Goal: Entertainment & Leisure: Consume media (video, audio)

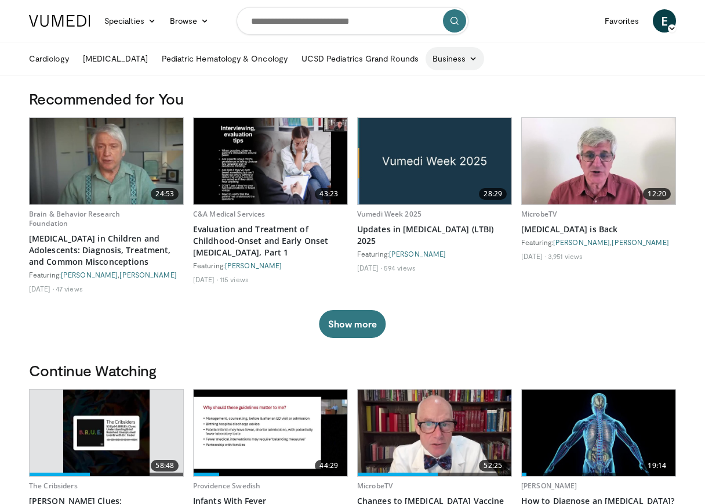
click at [469, 61] on icon at bounding box center [473, 59] width 8 height 8
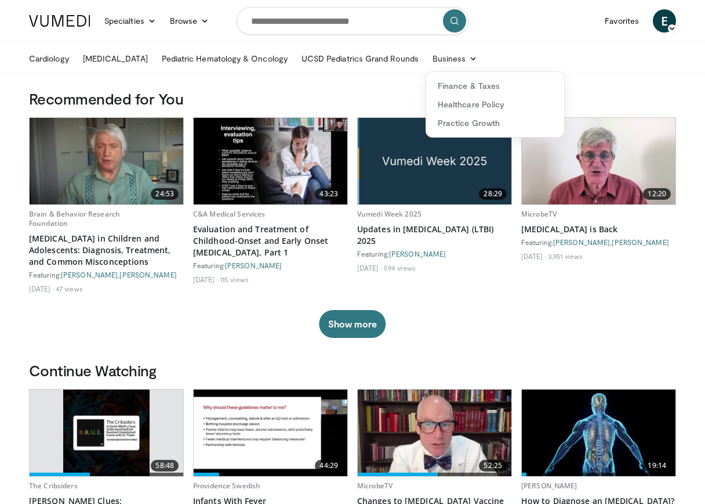
click at [558, 60] on ul "Cardiology [MEDICAL_DATA] Pediatric Hematology & Oncology UCSD Pediatrics Grand…" at bounding box center [352, 58] width 661 height 32
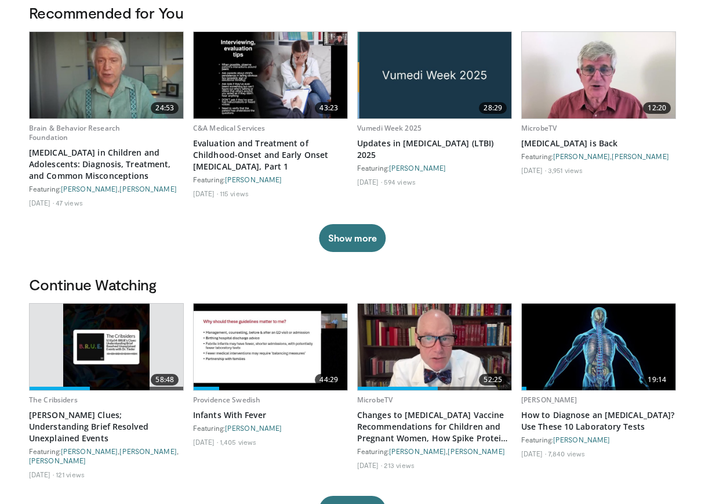
scroll to position [94, 0]
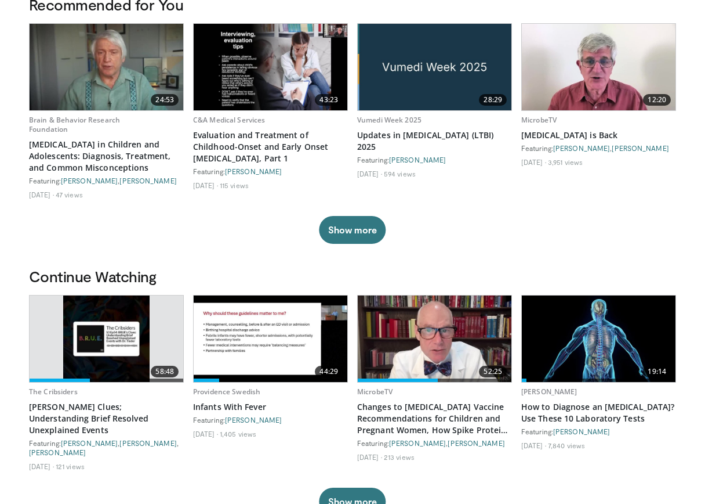
click at [291, 334] on img at bounding box center [271, 338] width 154 height 86
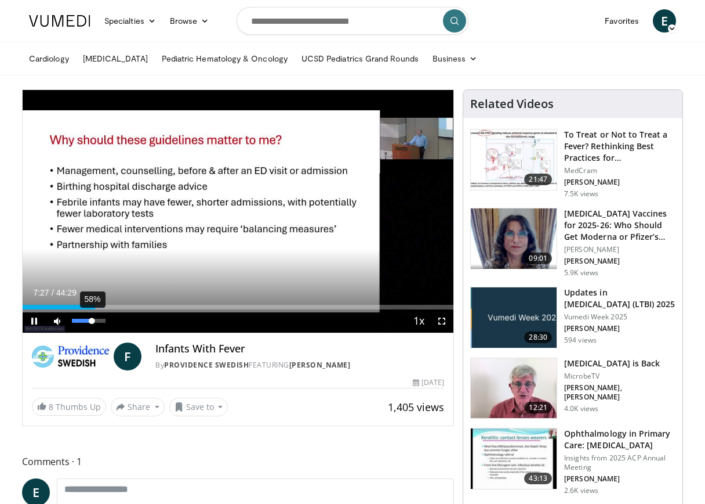
drag, startPoint x: 83, startPoint y: 321, endPoint x: 92, endPoint y: 323, distance: 8.9
click at [92, 323] on div "Volume Level" at bounding box center [82, 321] width 20 height 4
drag, startPoint x: 89, startPoint y: 321, endPoint x: 99, endPoint y: 324, distance: 10.3
click at [99, 323] on div "Volume Level" at bounding box center [85, 321] width 27 height 4
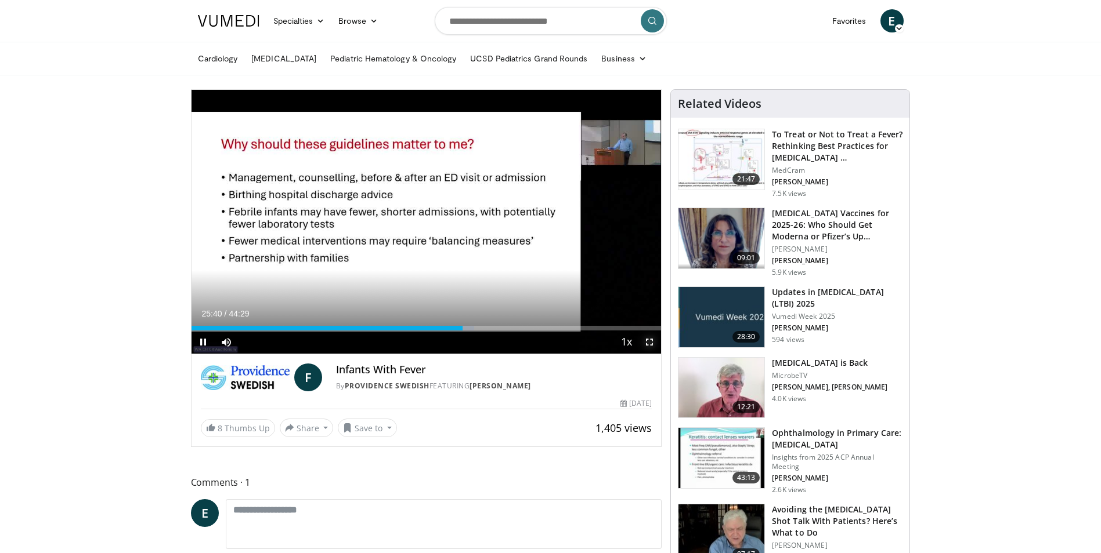
click at [648, 339] on span "Video Player" at bounding box center [649, 342] width 23 height 23
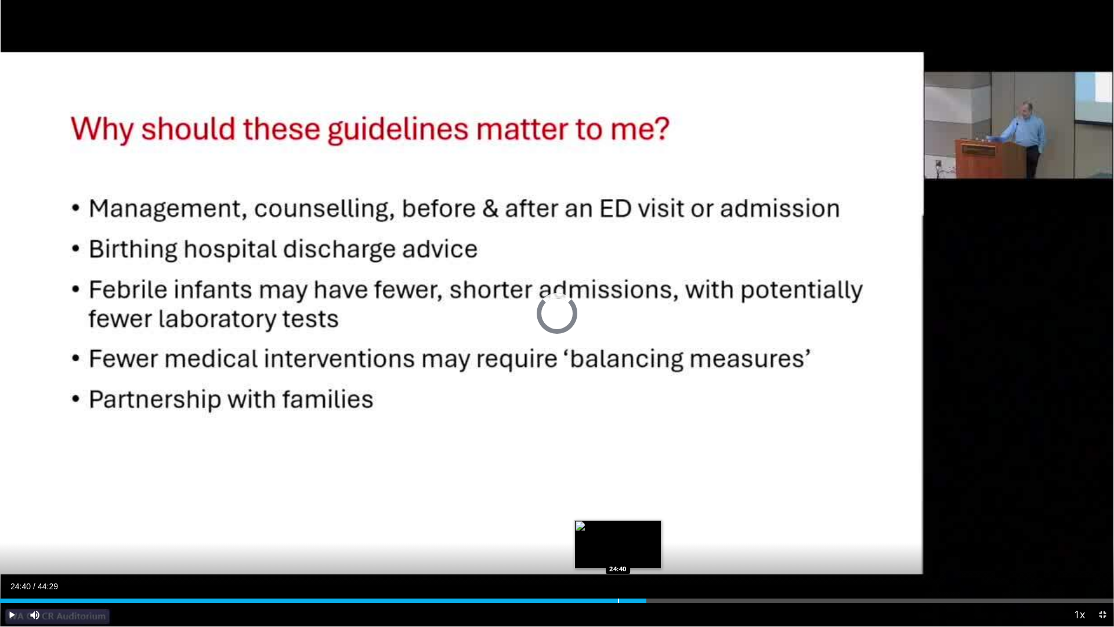
click at [618, 503] on div "Progress Bar" at bounding box center [618, 600] width 1 height 5
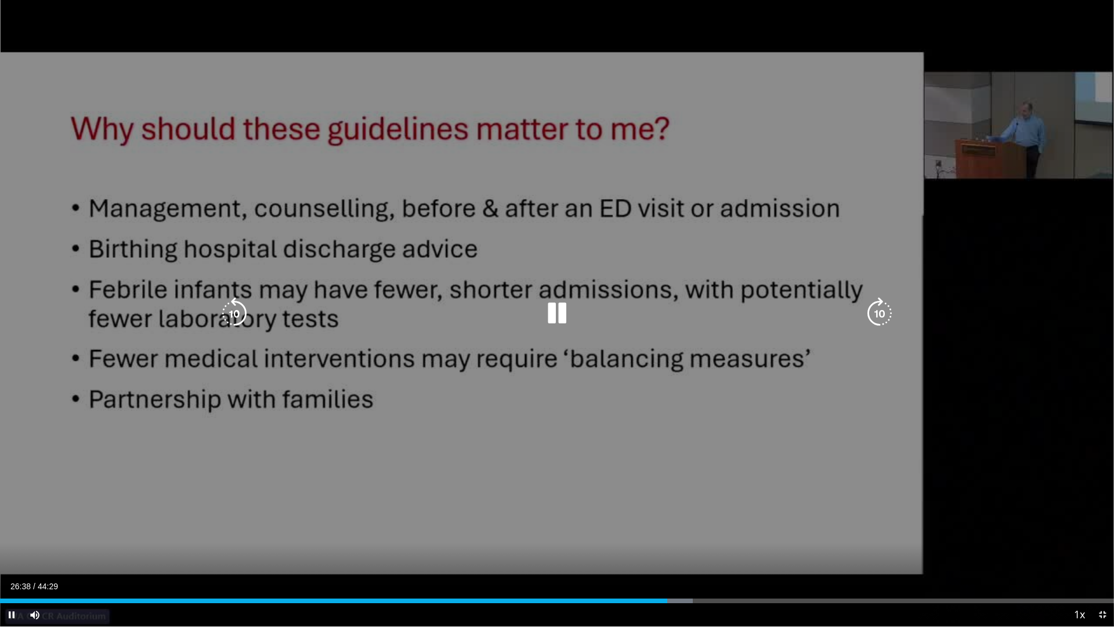
click at [226, 308] on icon "Video Player" at bounding box center [234, 313] width 32 height 32
drag, startPoint x: 226, startPoint y: 308, endPoint x: 231, endPoint y: 302, distance: 7.4
click at [231, 302] on icon "Video Player" at bounding box center [234, 313] width 32 height 32
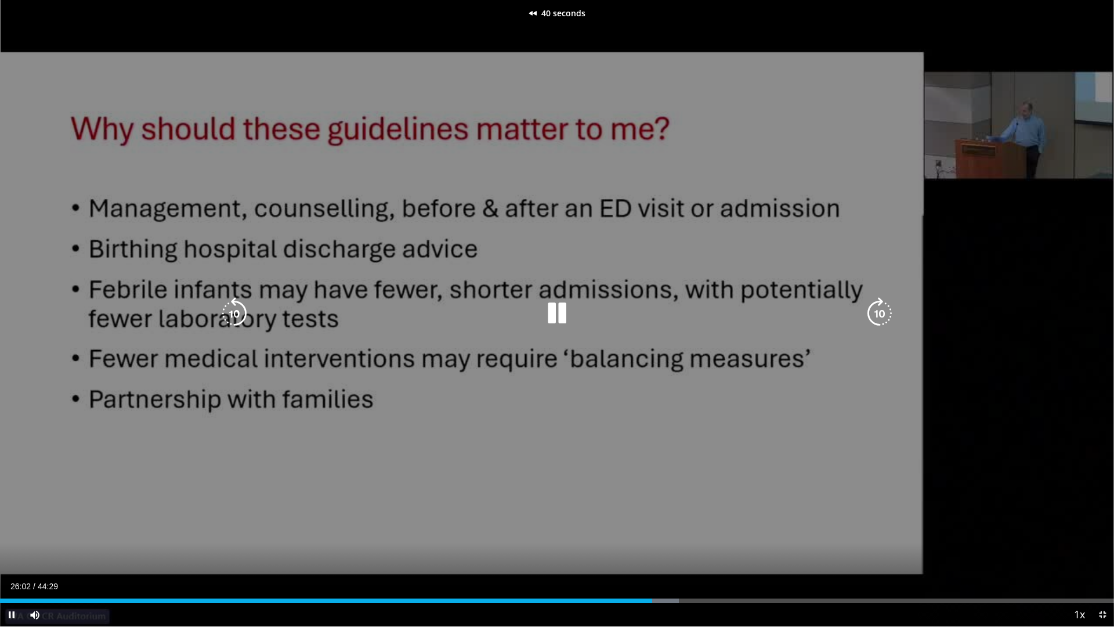
click at [231, 302] on icon "Video Player" at bounding box center [234, 313] width 32 height 32
click at [556, 316] on icon "Video Player" at bounding box center [557, 313] width 32 height 32
click at [563, 317] on icon "Video Player" at bounding box center [557, 313] width 32 height 32
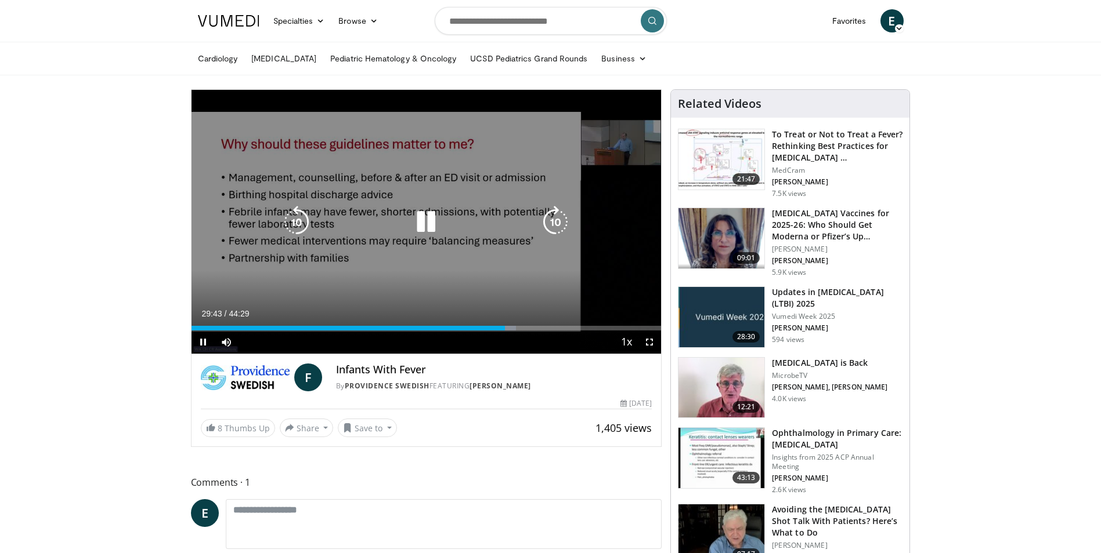
click at [424, 218] on icon "Video Player" at bounding box center [426, 222] width 32 height 32
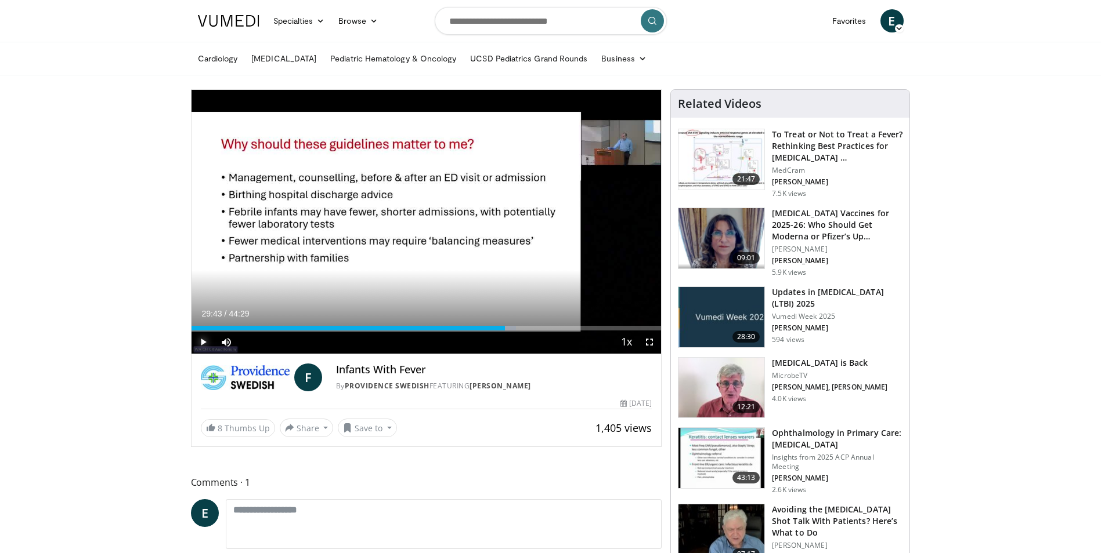
click at [207, 341] on span "Video Player" at bounding box center [202, 342] width 23 height 23
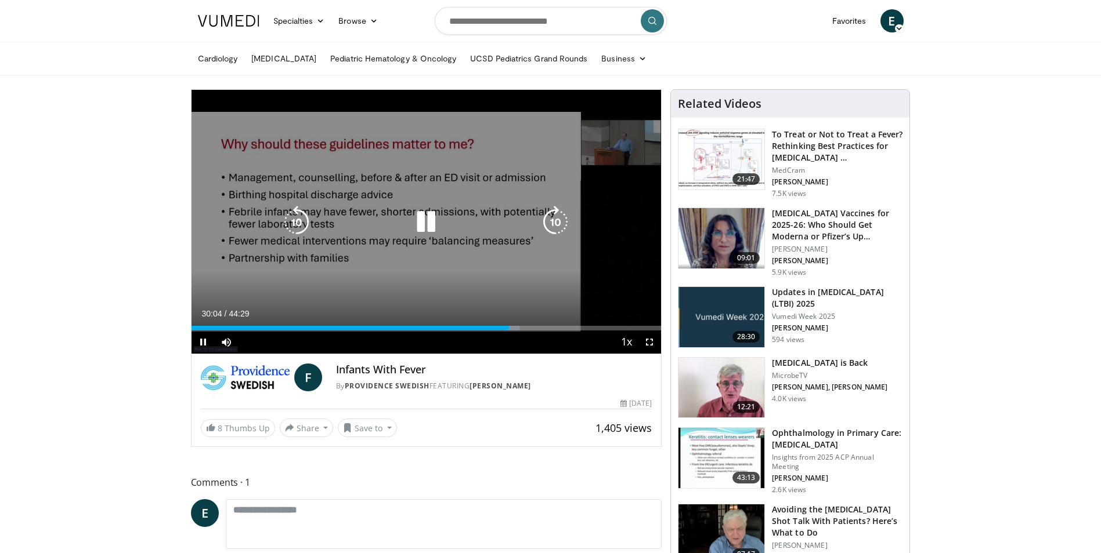
click at [426, 222] on icon "Video Player" at bounding box center [426, 222] width 32 height 32
click at [305, 220] on icon "Video Player" at bounding box center [296, 222] width 32 height 32
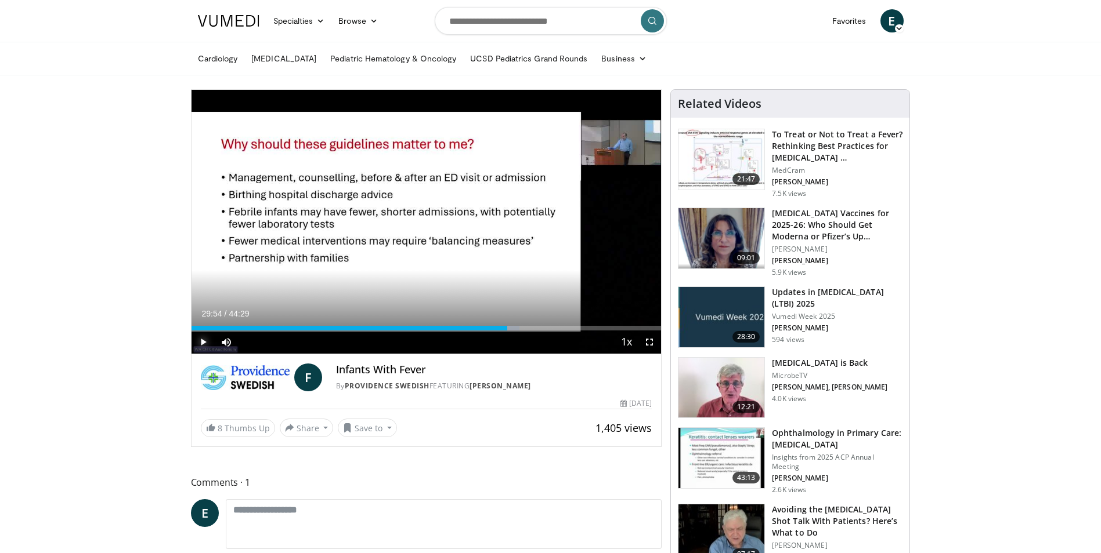
click at [200, 339] on span "Video Player" at bounding box center [202, 342] width 23 height 23
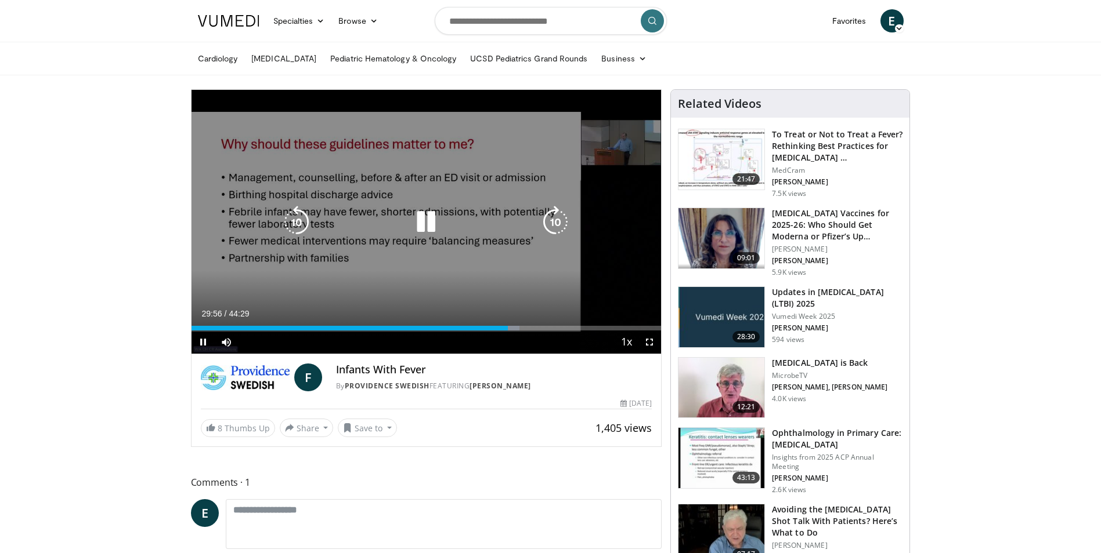
click at [298, 226] on icon "Video Player" at bounding box center [296, 222] width 32 height 32
click at [296, 218] on icon "Video Player" at bounding box center [296, 222] width 32 height 32
click at [299, 216] on icon "Video Player" at bounding box center [296, 222] width 32 height 32
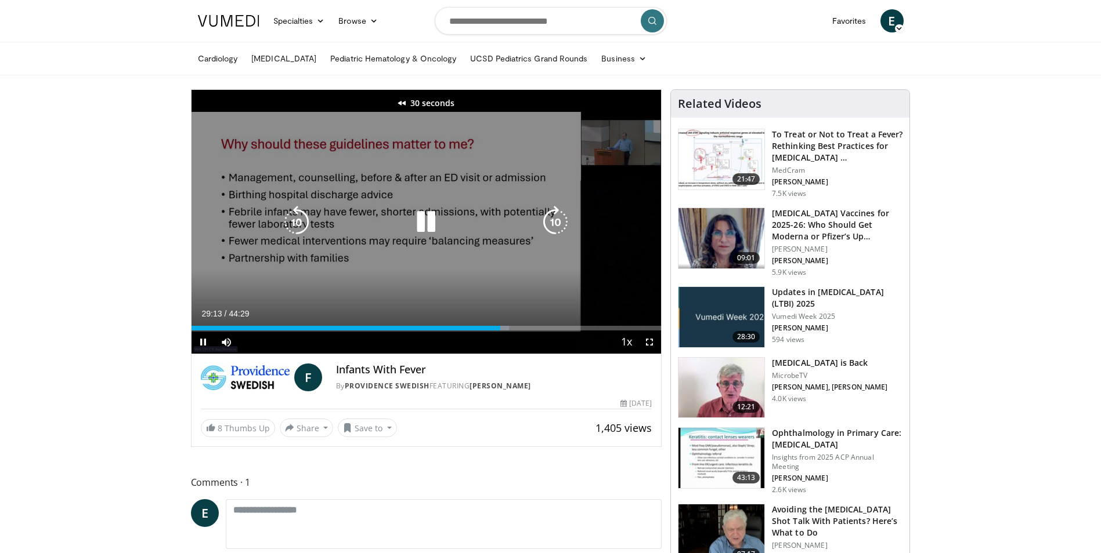
click at [299, 216] on icon "Video Player" at bounding box center [296, 222] width 32 height 32
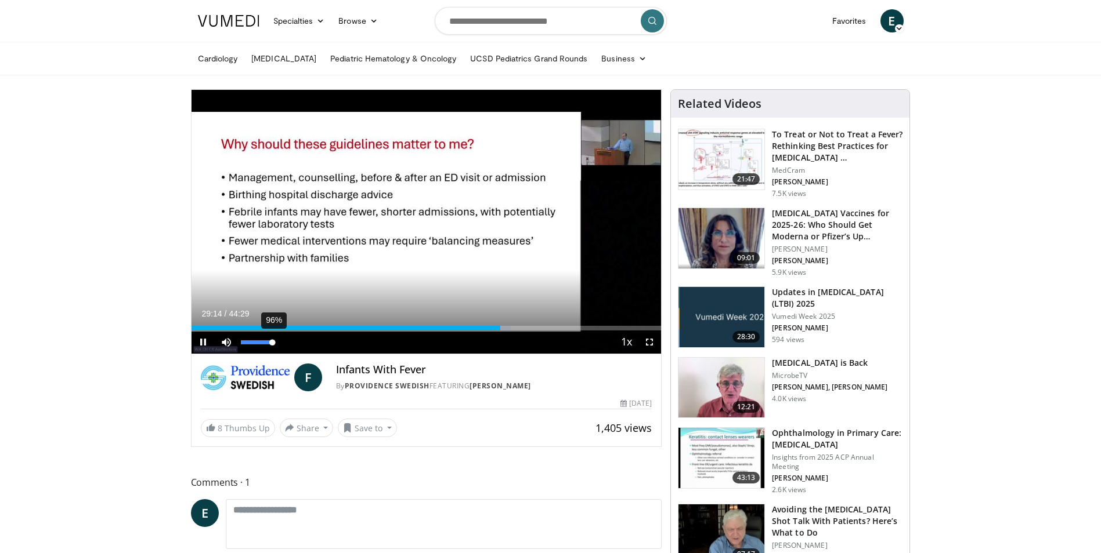
click at [273, 342] on div "Volume Level" at bounding box center [257, 343] width 32 height 4
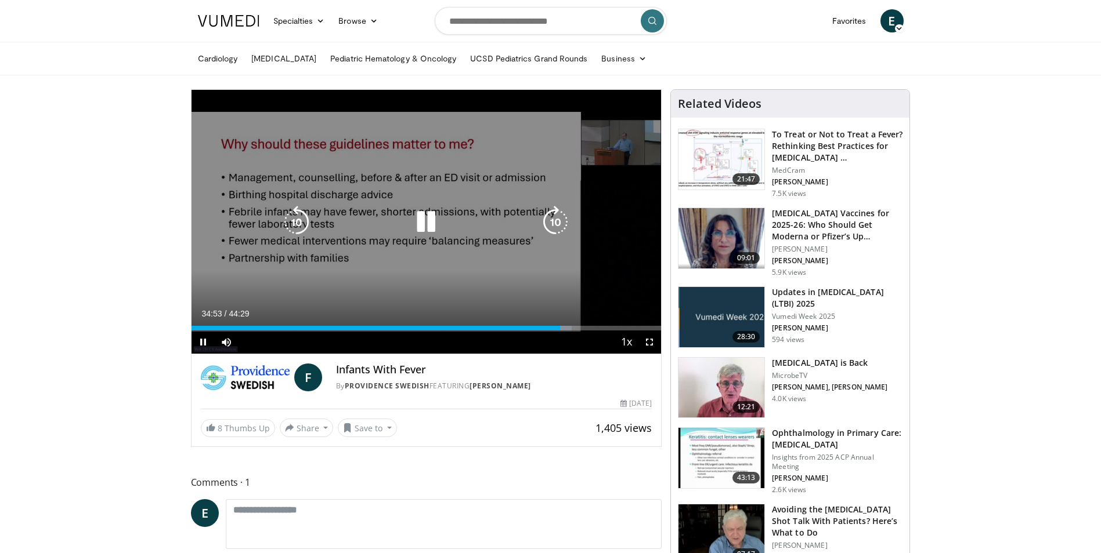
click at [430, 219] on icon "Video Player" at bounding box center [426, 222] width 32 height 32
click at [195, 342] on span "Video Player" at bounding box center [202, 342] width 23 height 23
click at [424, 220] on icon "Video Player" at bounding box center [426, 222] width 32 height 32
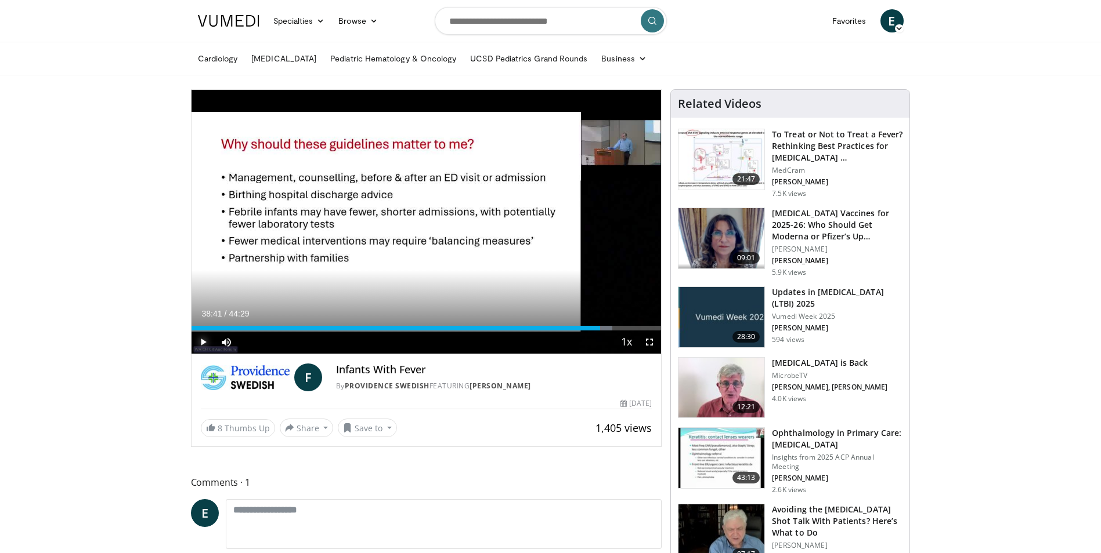
click at [204, 339] on span "Video Player" at bounding box center [202, 342] width 23 height 23
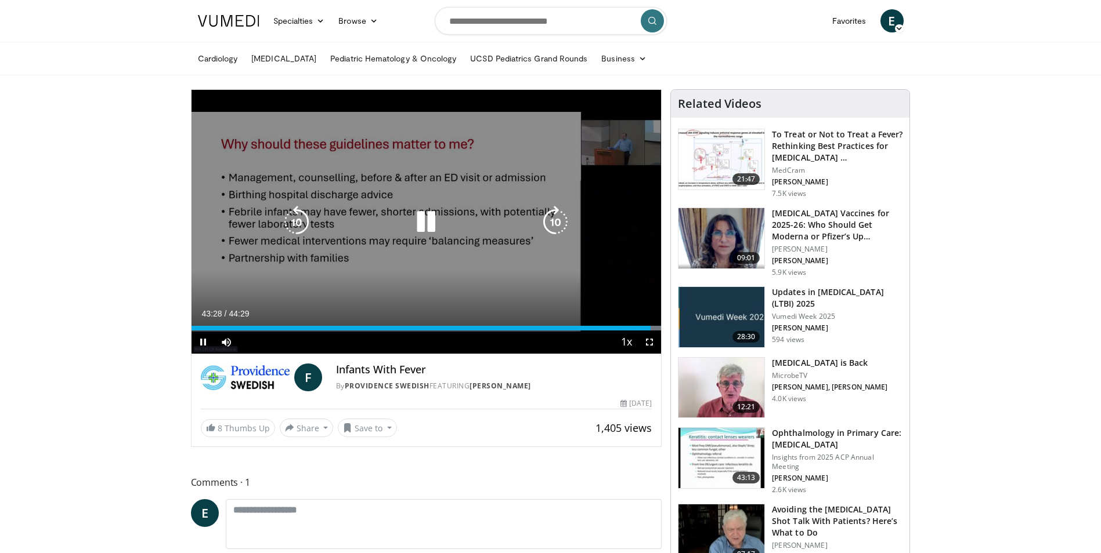
click at [295, 222] on icon "Video Player" at bounding box center [296, 222] width 32 height 32
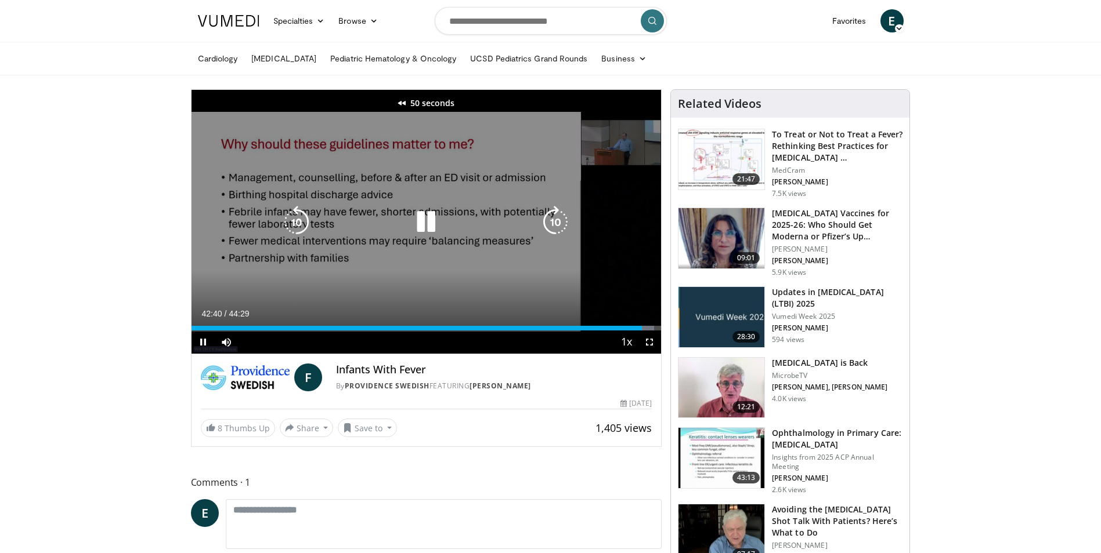
click at [295, 222] on icon "Video Player" at bounding box center [296, 222] width 32 height 32
click at [424, 229] on icon "Video Player" at bounding box center [426, 222] width 32 height 32
